Goal: Register for event/course

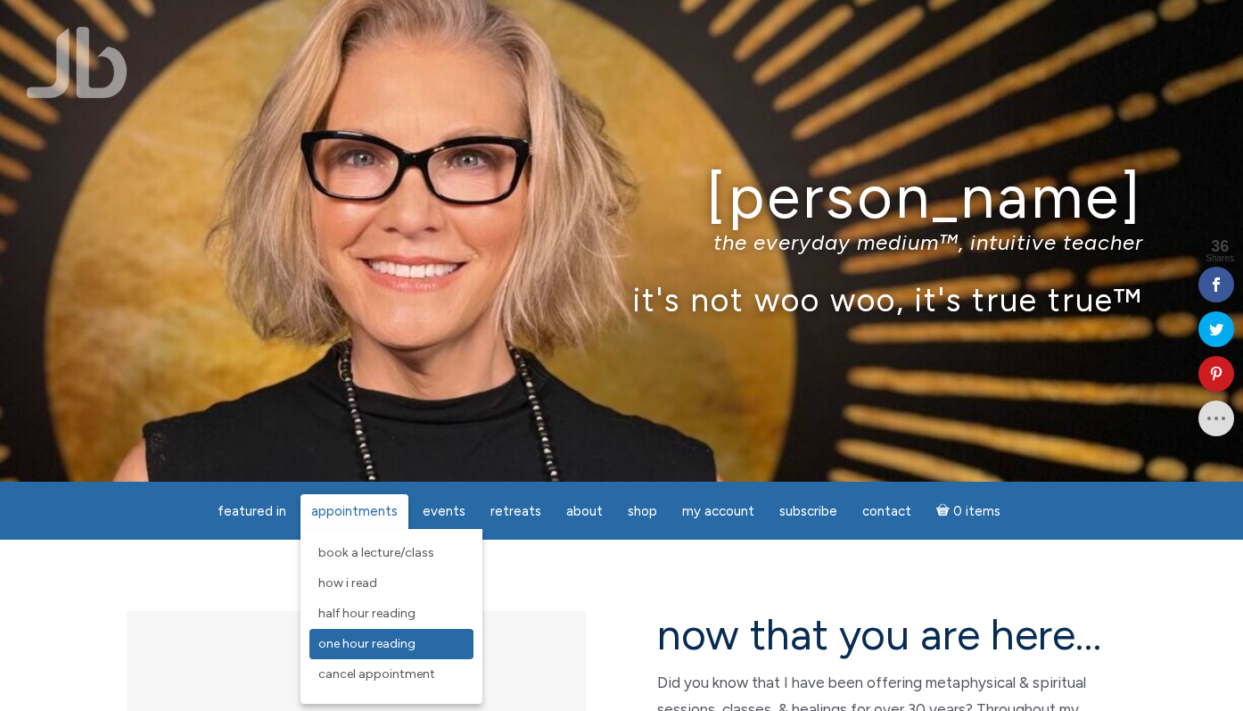
click at [370, 651] on span "One Hour Reading" at bounding box center [366, 643] width 97 height 15
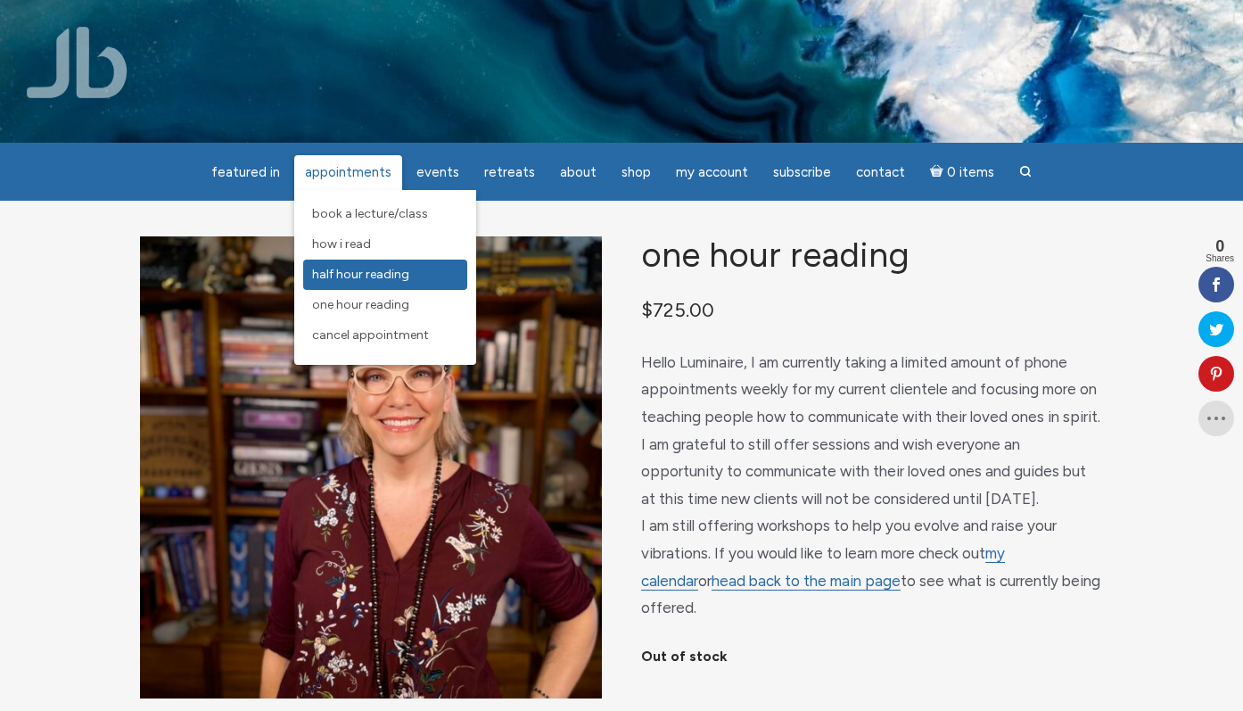
click at [354, 279] on span "Half Hour Reading" at bounding box center [360, 274] width 97 height 15
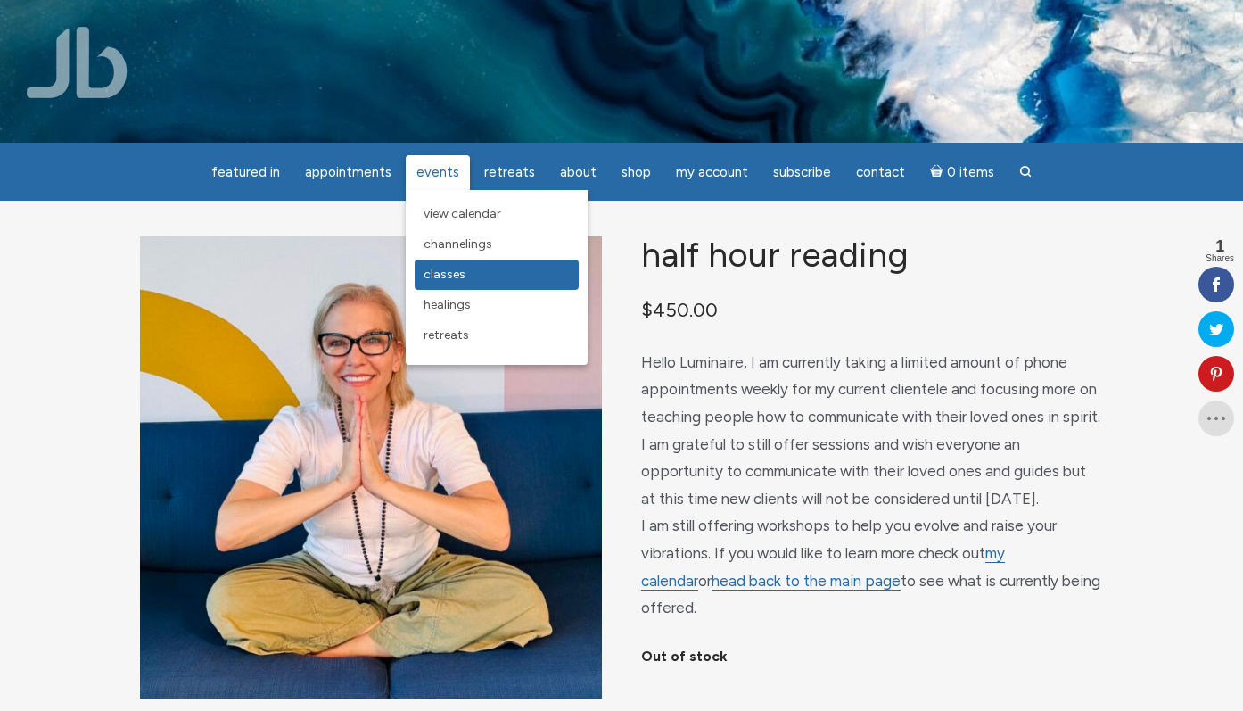
click at [458, 273] on span "Classes" at bounding box center [445, 274] width 42 height 15
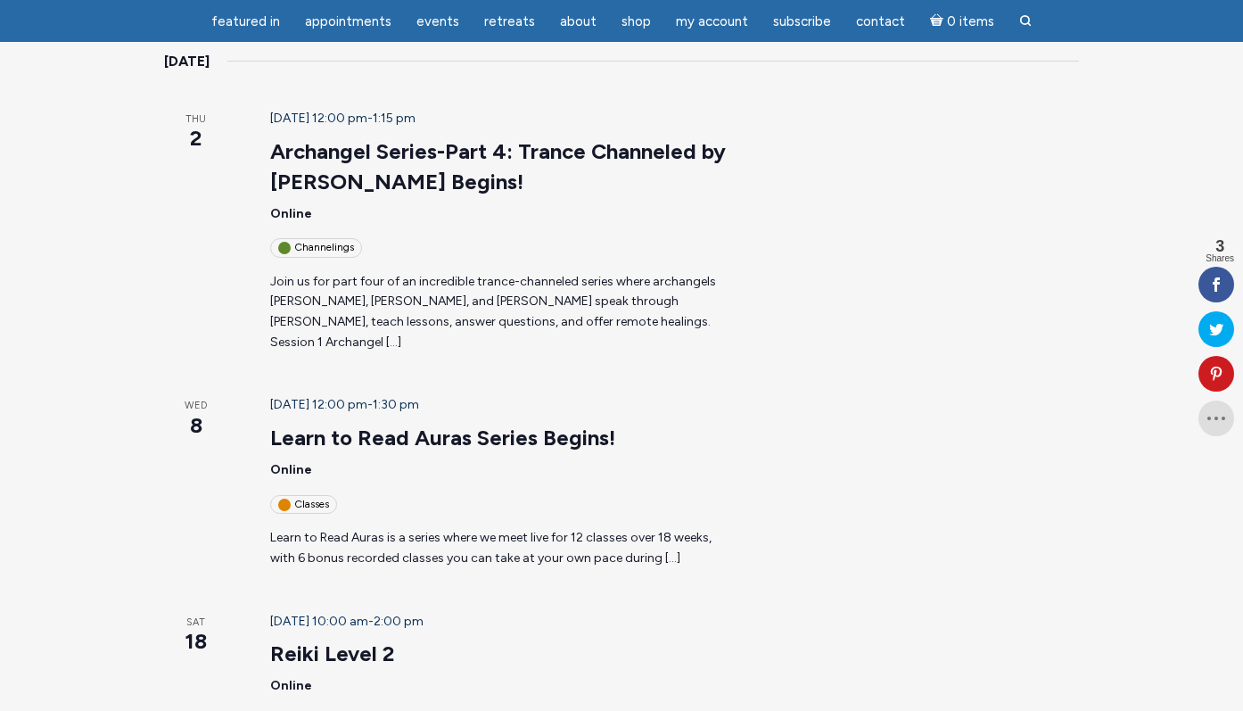
scroll to position [304, 0]
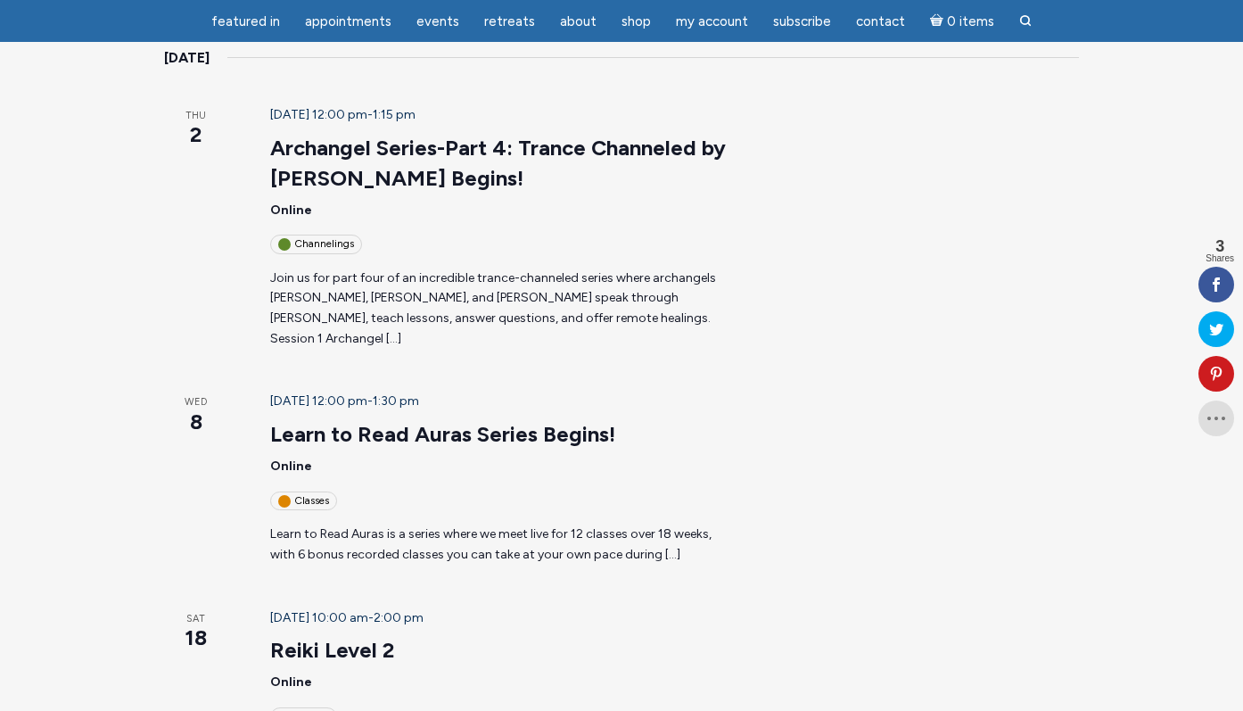
click at [460, 268] on p "Join us for part four of an incredible trance-channeled series where archangels…" at bounding box center [501, 308] width 463 height 81
click at [459, 268] on p "Join us for part four of an incredible trance-channeled series where archangels…" at bounding box center [501, 308] width 463 height 81
click at [443, 268] on p "Join us for part four of an incredible trance-channeled series where archangels…" at bounding box center [501, 308] width 463 height 81
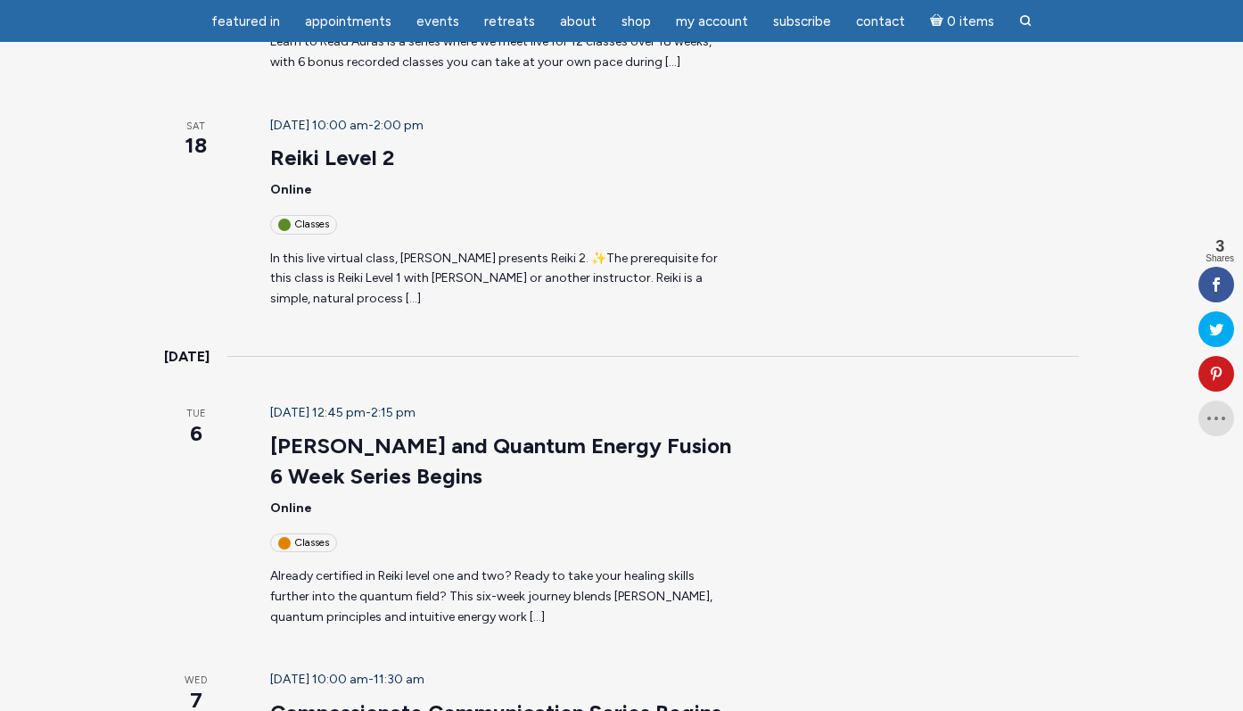
scroll to position [0, 0]
